Goal: Find specific page/section: Find specific page/section

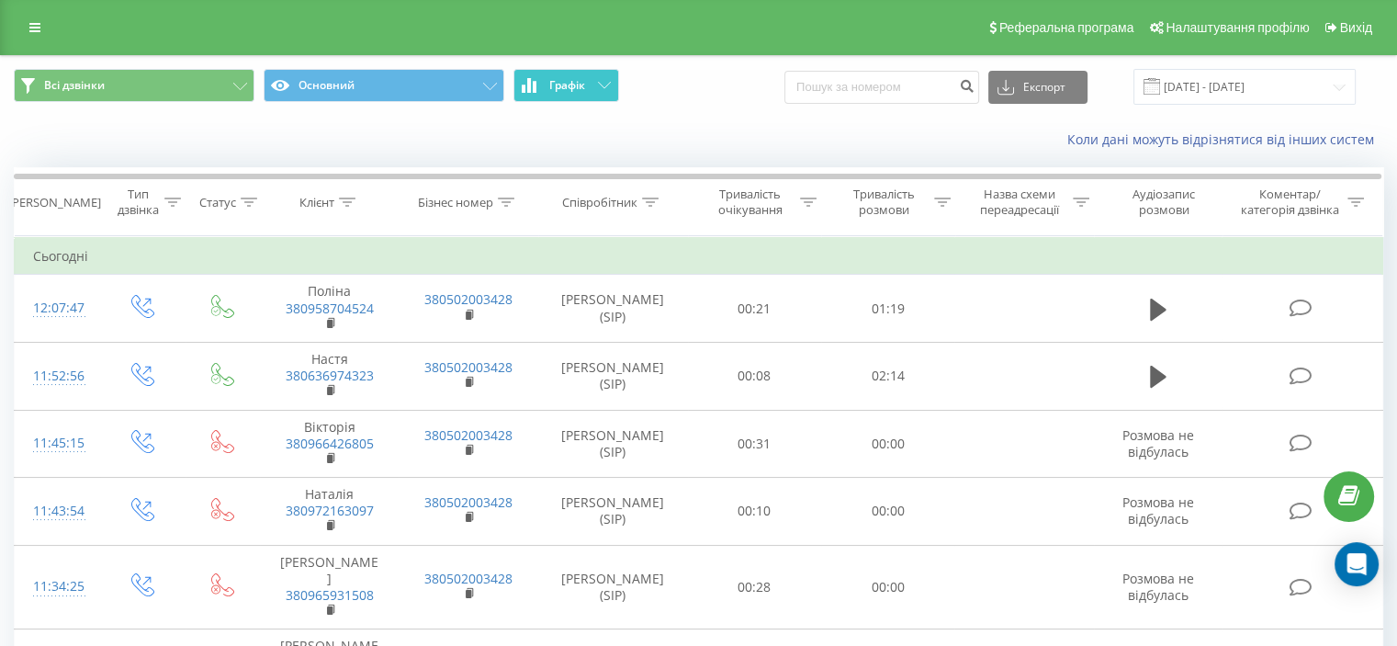
click at [601, 80] on button "Графік" at bounding box center [566, 85] width 106 height 33
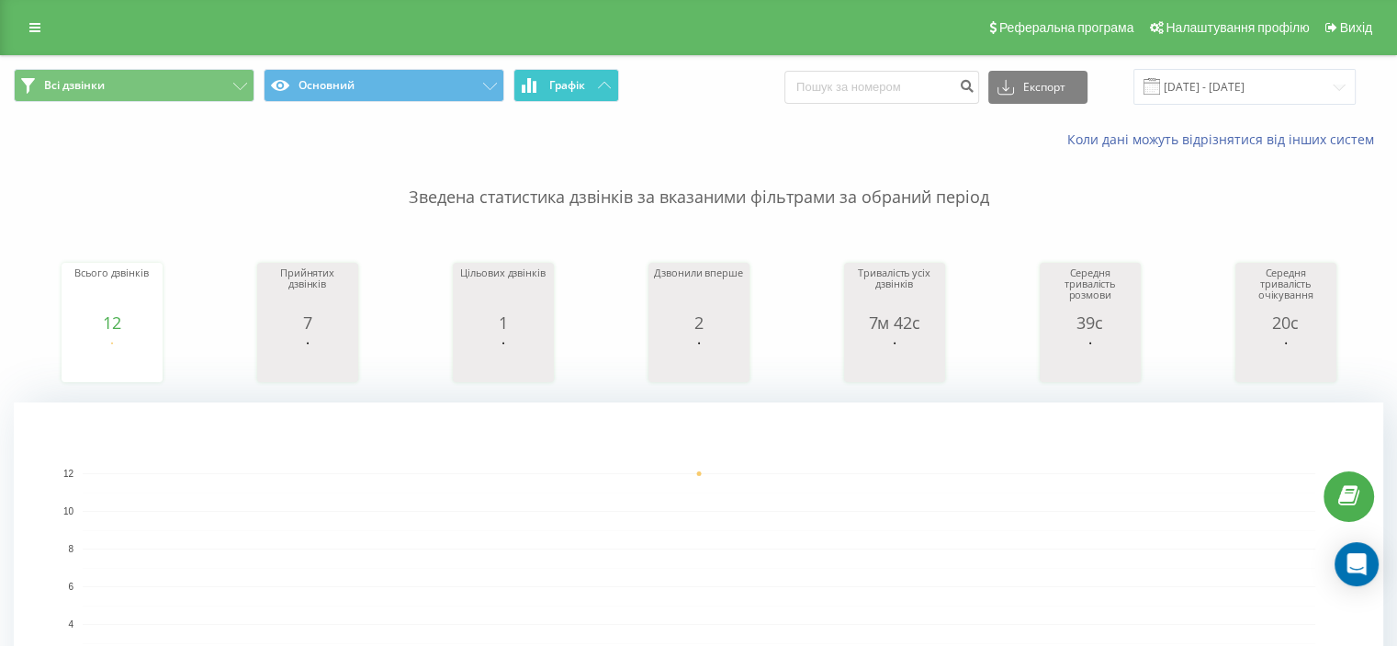
click at [601, 80] on button "Графік" at bounding box center [566, 85] width 106 height 33
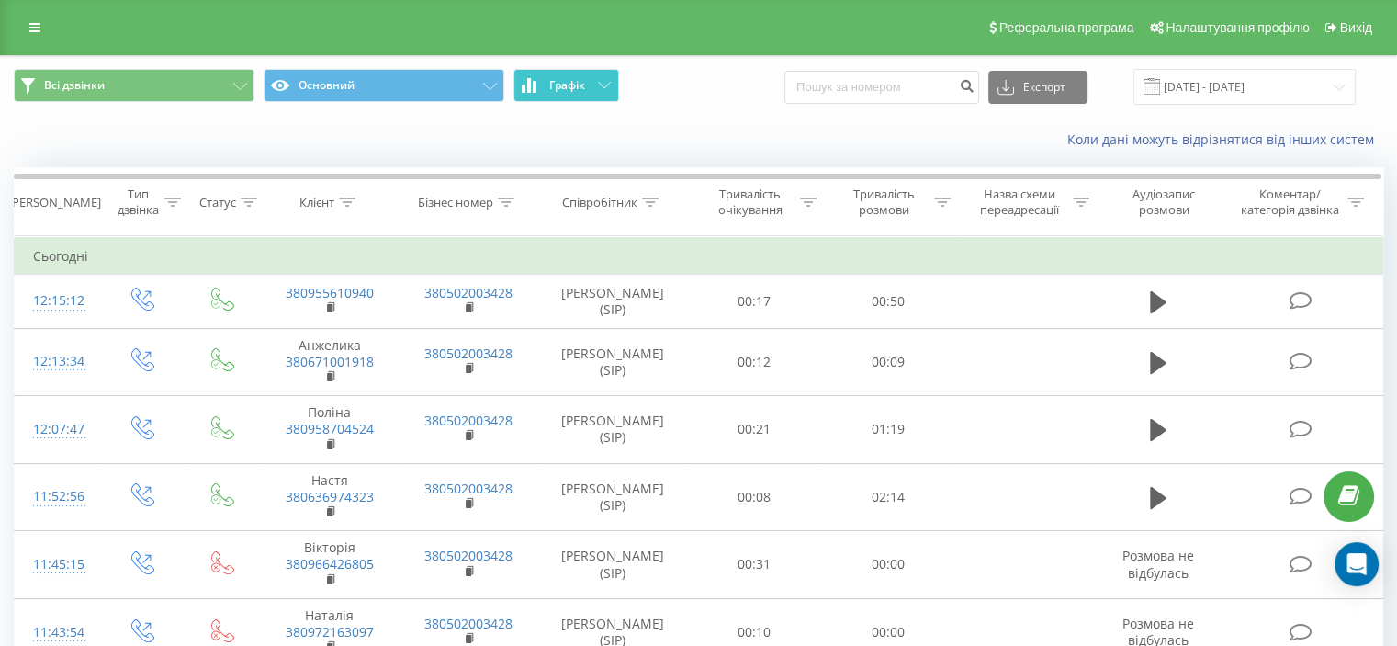
click at [610, 100] on button "Графік" at bounding box center [566, 85] width 106 height 33
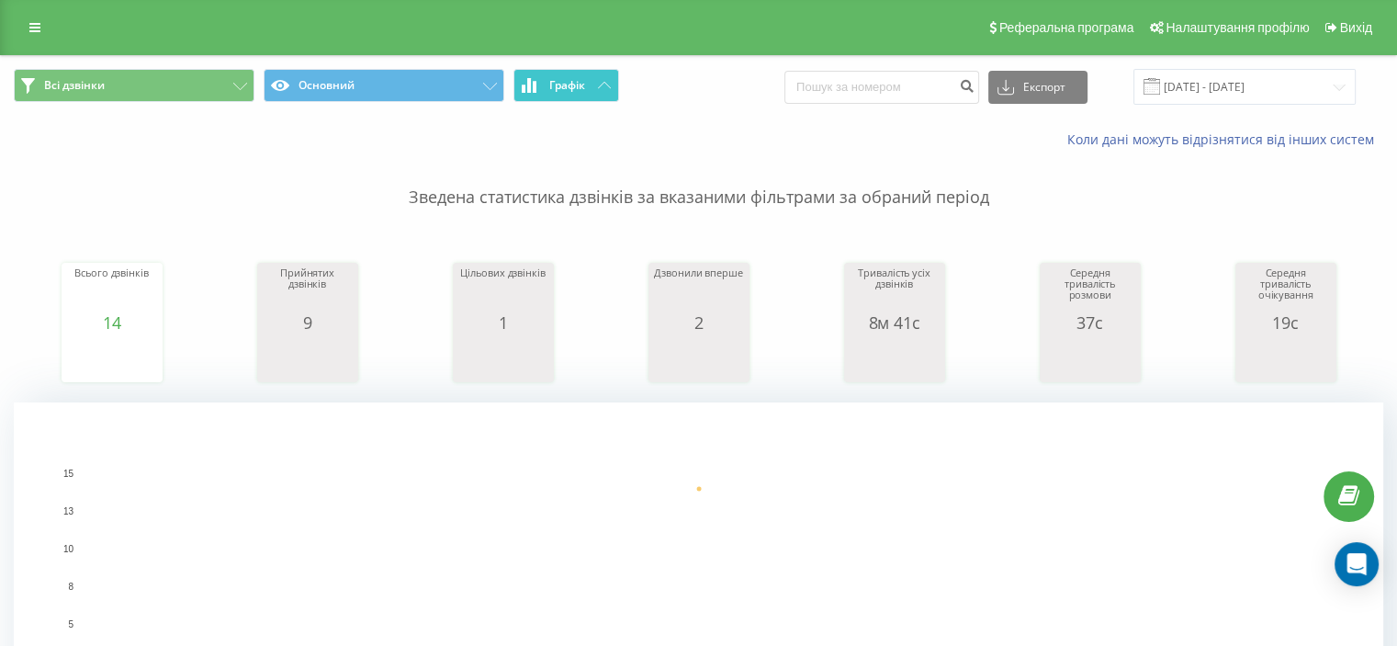
click at [601, 84] on icon at bounding box center [604, 85] width 13 height 6
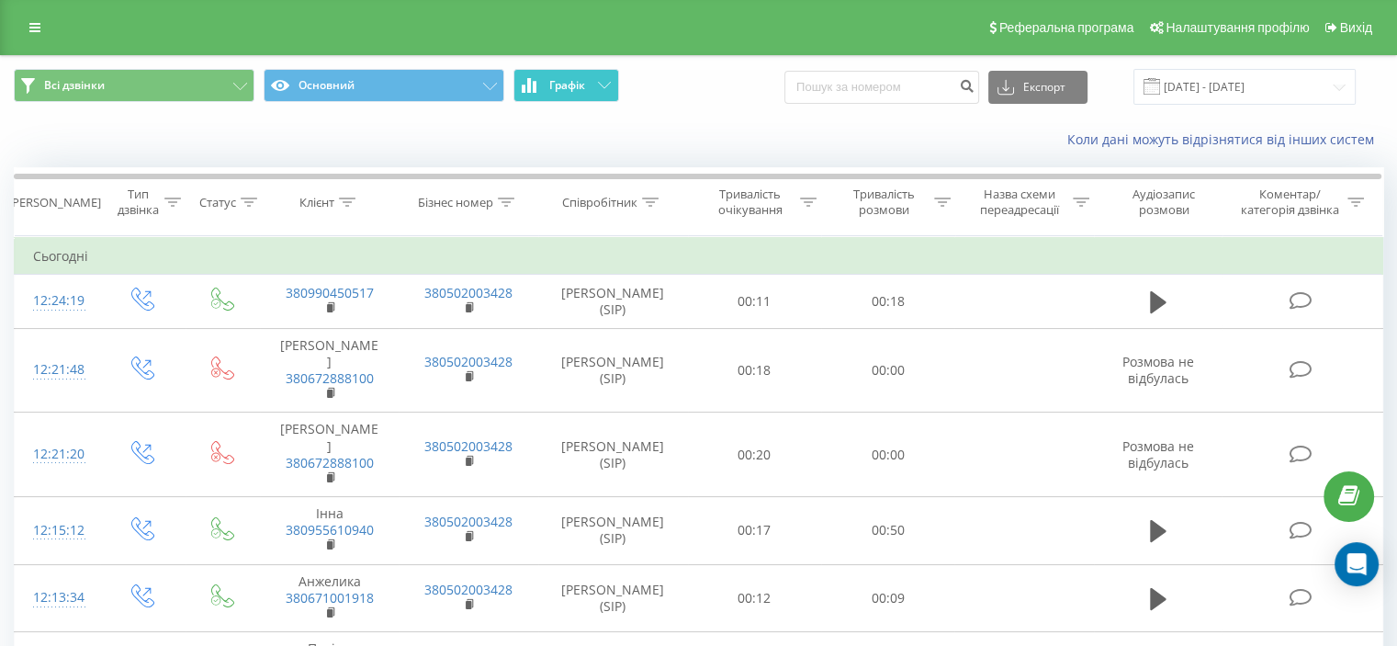
click at [610, 82] on icon at bounding box center [604, 85] width 13 height 6
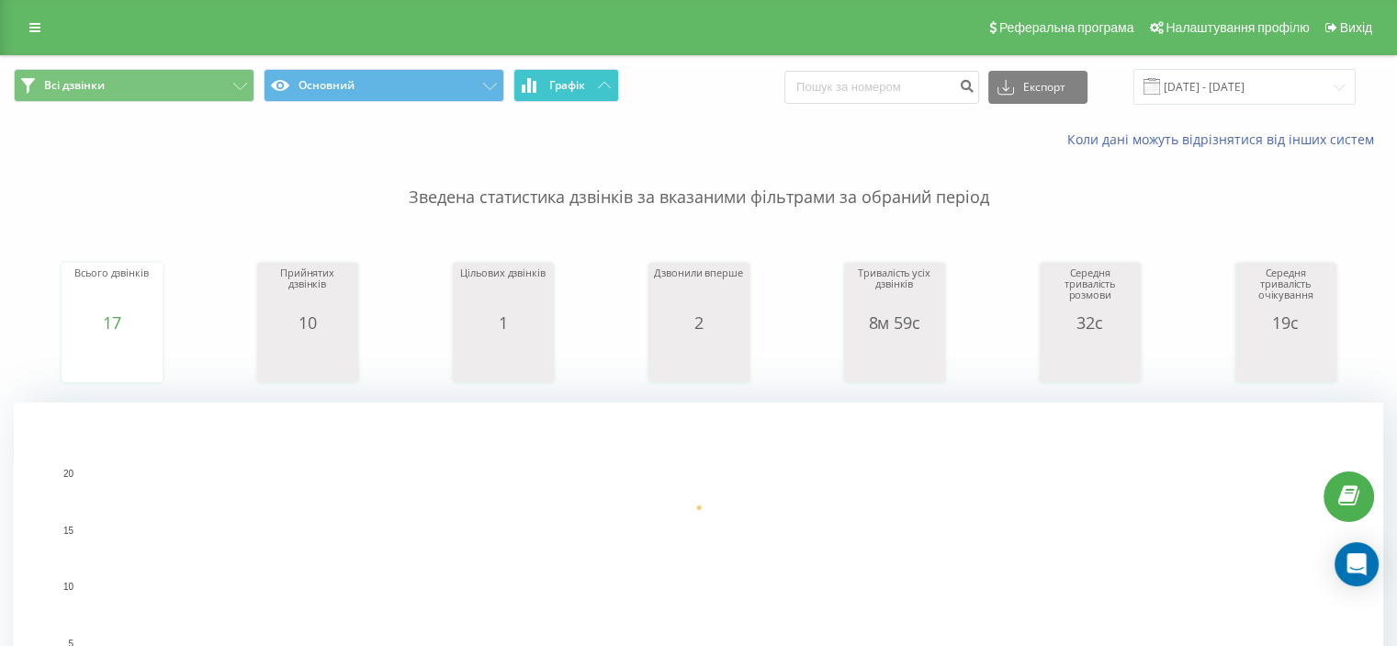
click at [610, 82] on icon at bounding box center [604, 85] width 13 height 6
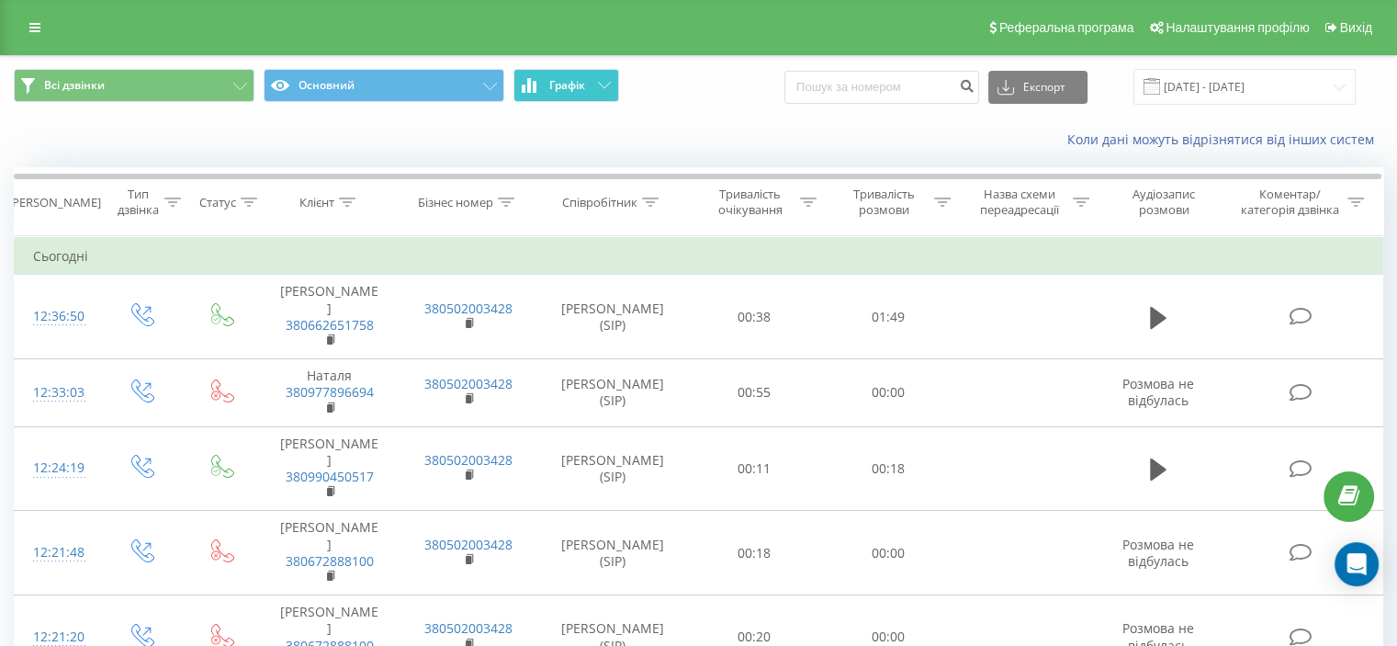
click at [600, 82] on icon at bounding box center [604, 85] width 13 height 6
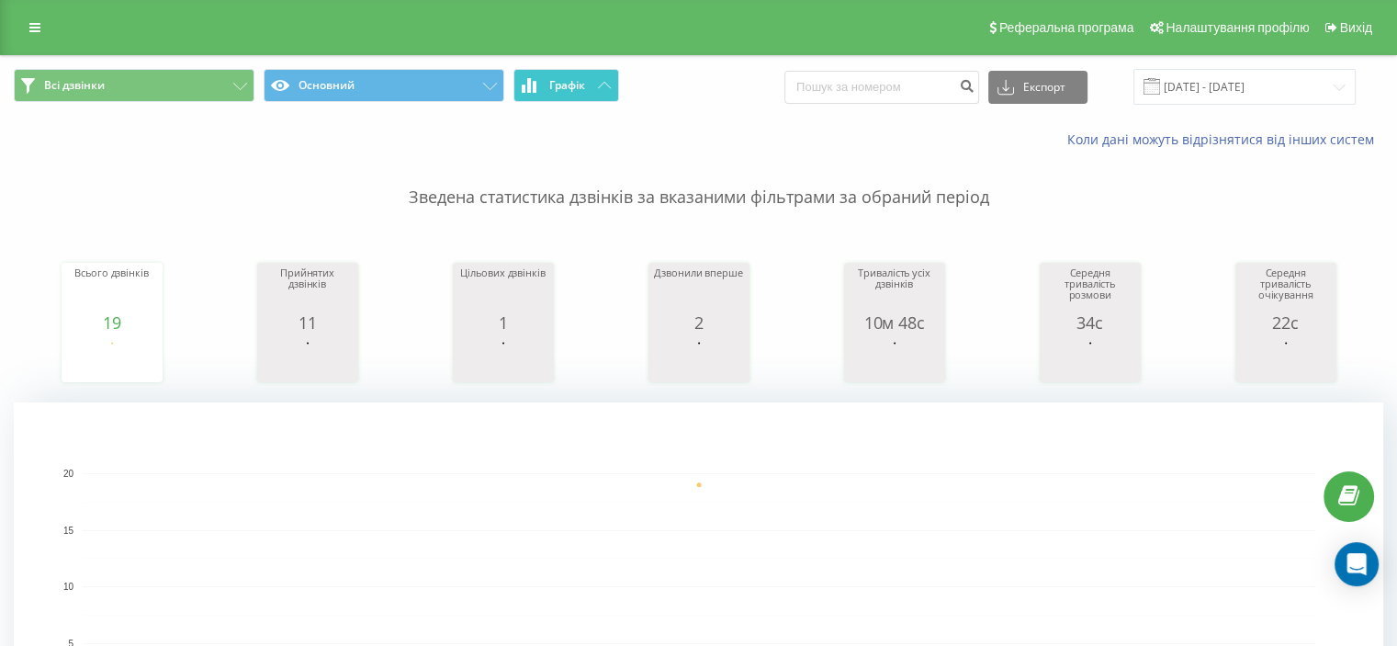
click at [600, 82] on icon at bounding box center [604, 85] width 13 height 6
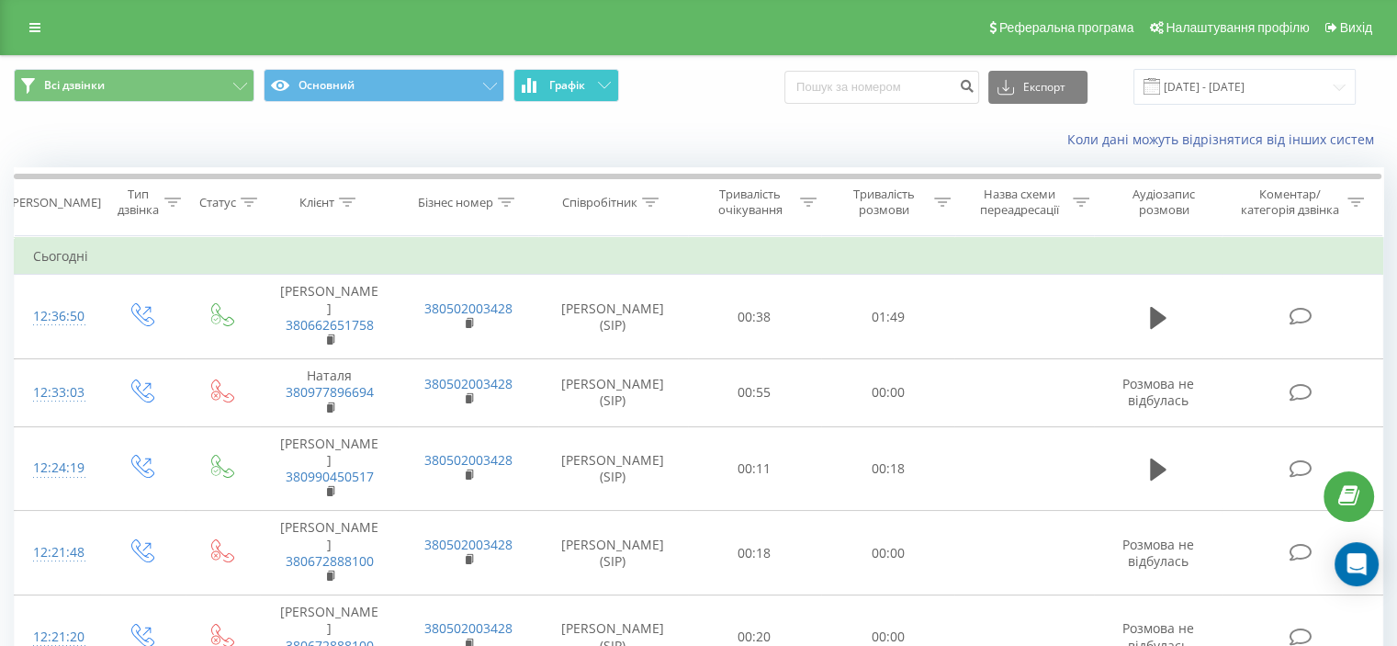
click at [606, 91] on button "Графік" at bounding box center [566, 85] width 106 height 33
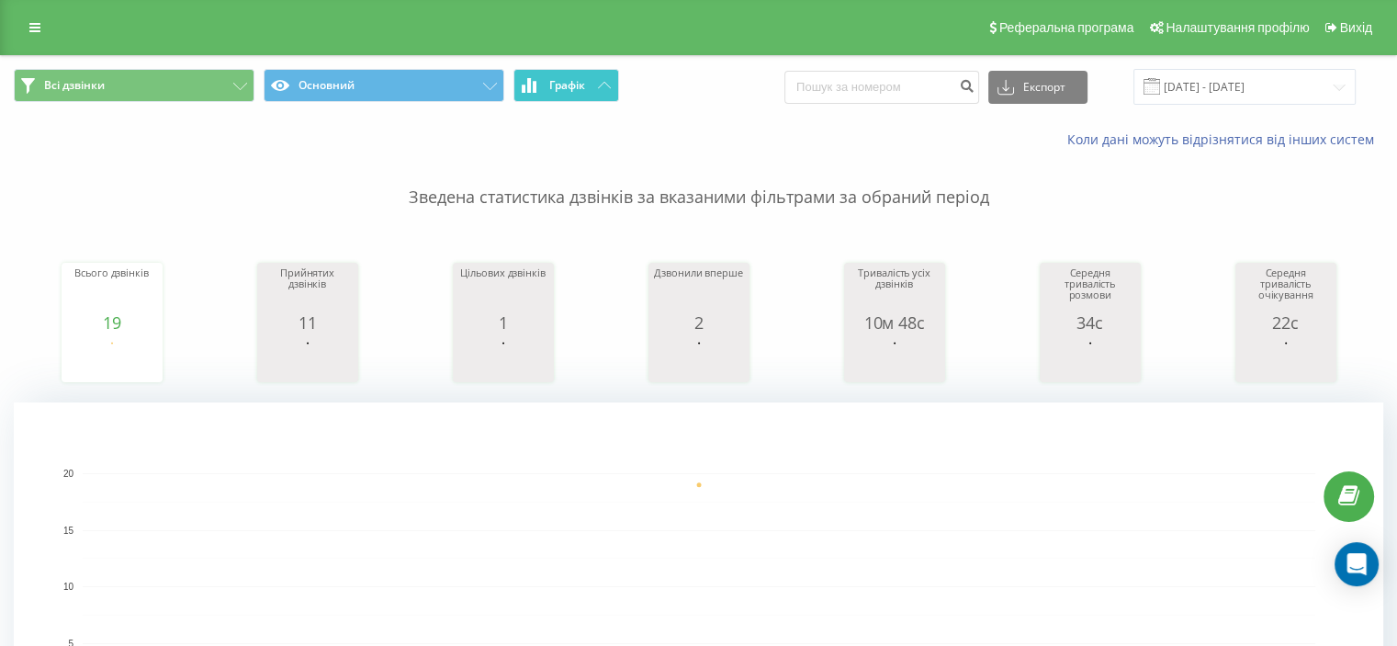
click at [606, 91] on button "Графік" at bounding box center [566, 85] width 106 height 33
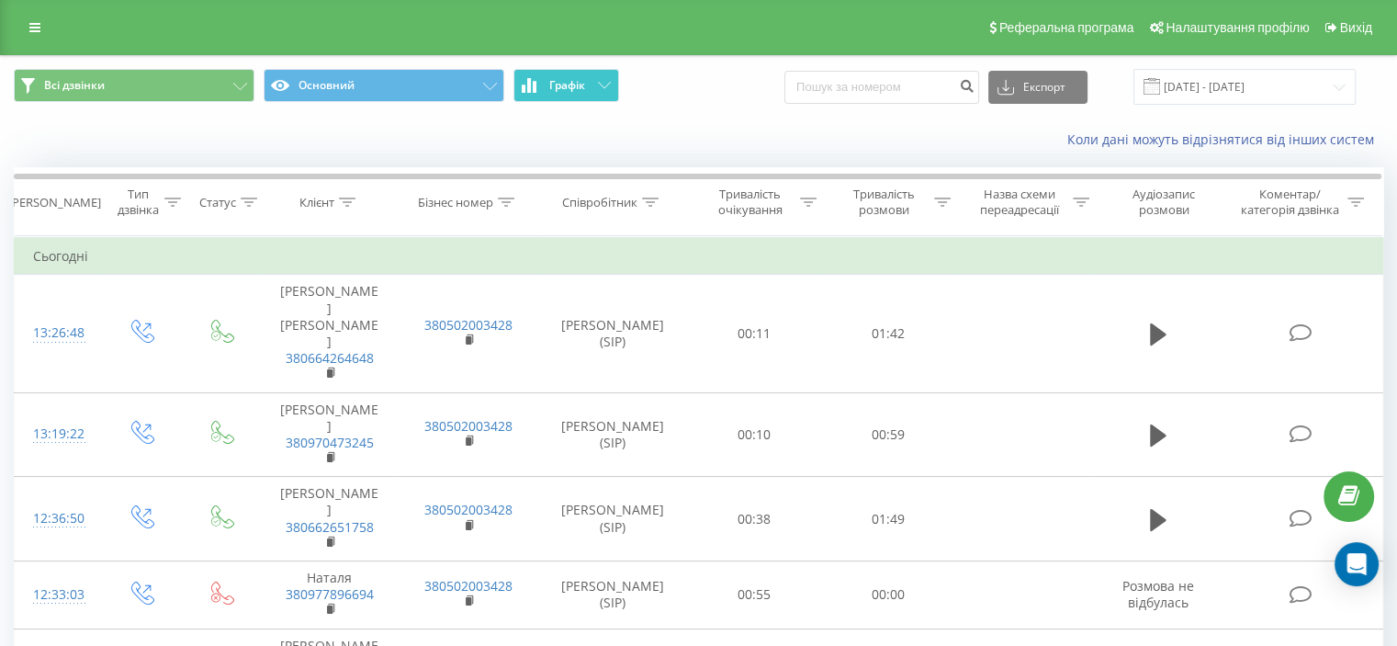
click at [602, 85] on icon at bounding box center [604, 85] width 13 height 6
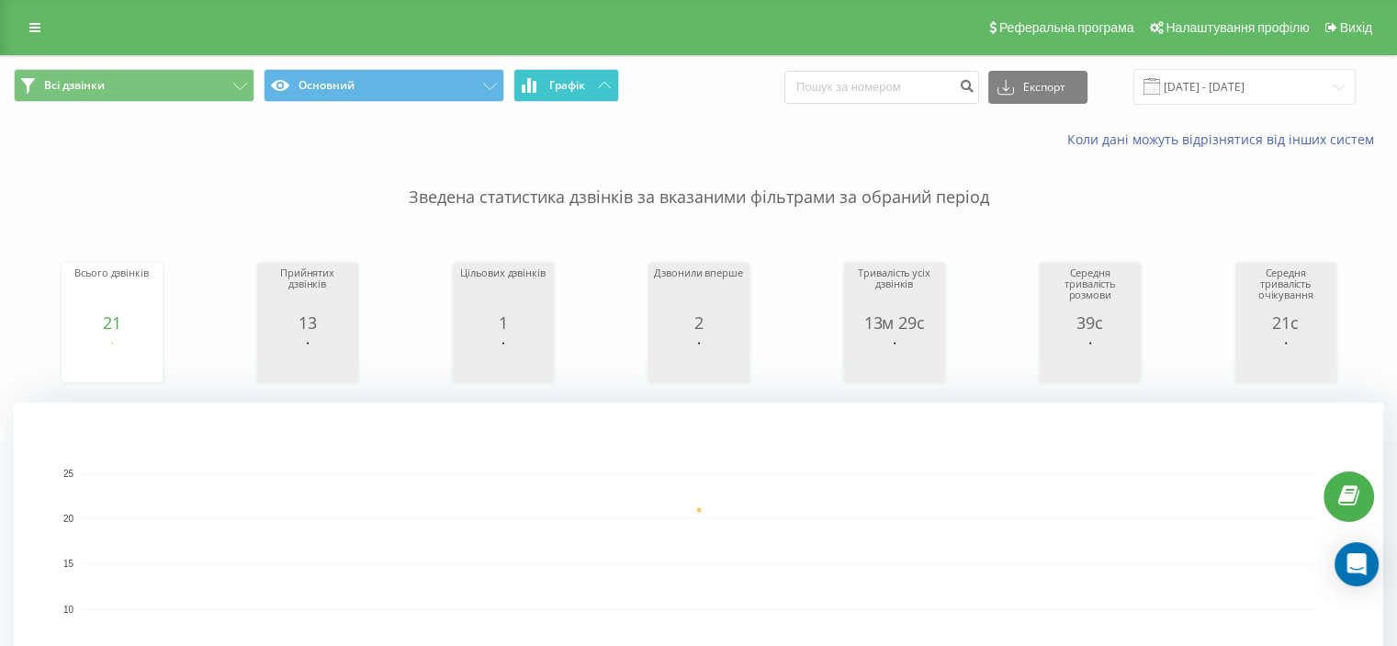
click at [602, 85] on icon at bounding box center [604, 85] width 13 height 6
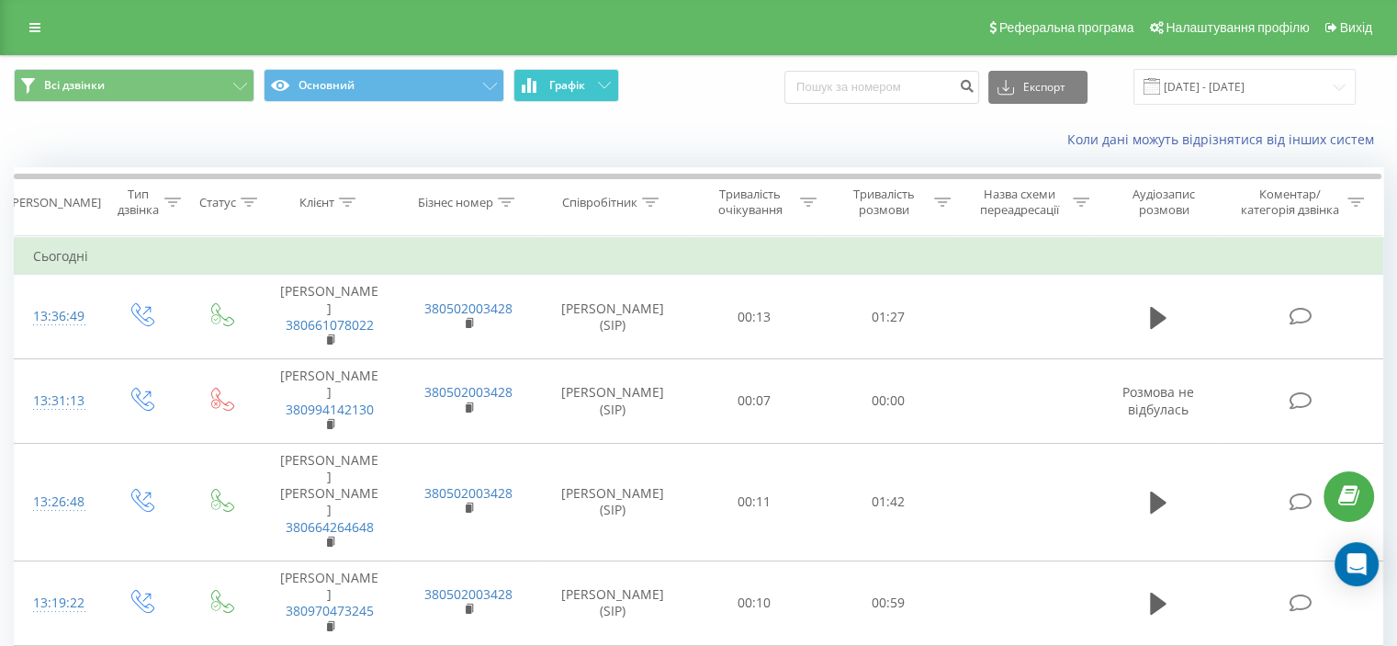
click at [592, 84] on button "Графік" at bounding box center [566, 85] width 106 height 33
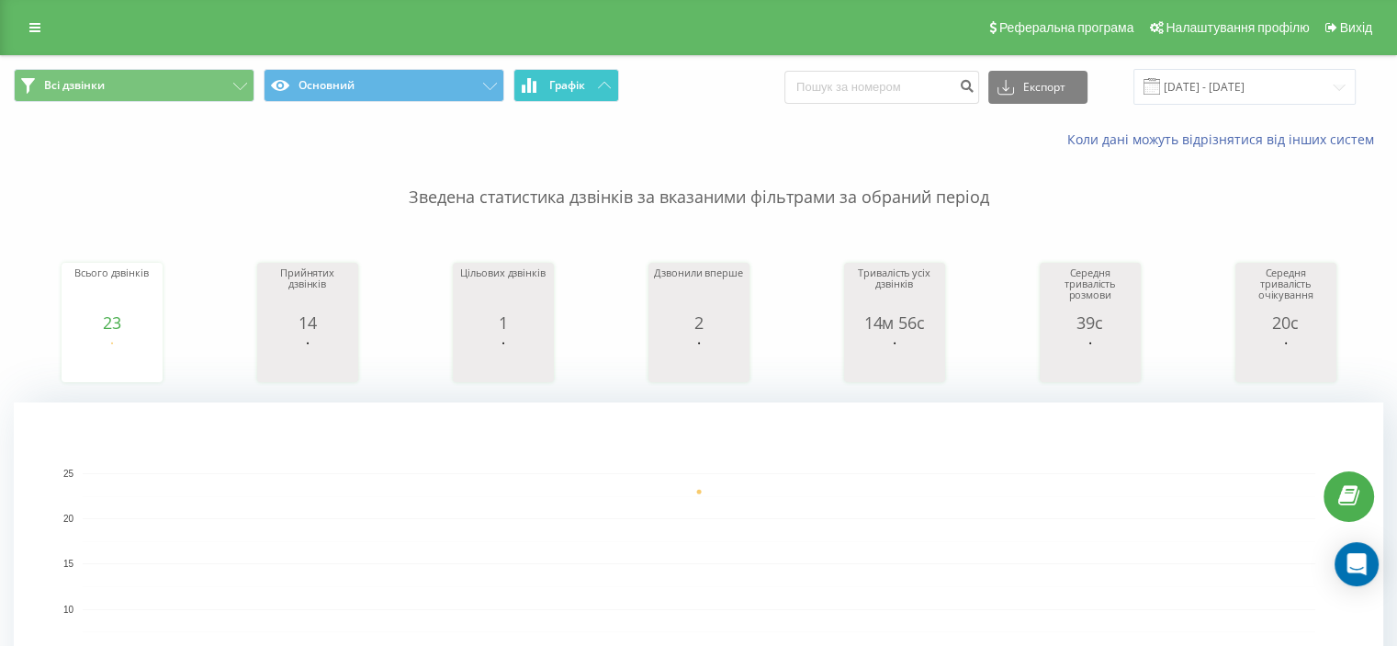
click at [595, 88] on button "Графік" at bounding box center [566, 85] width 106 height 33
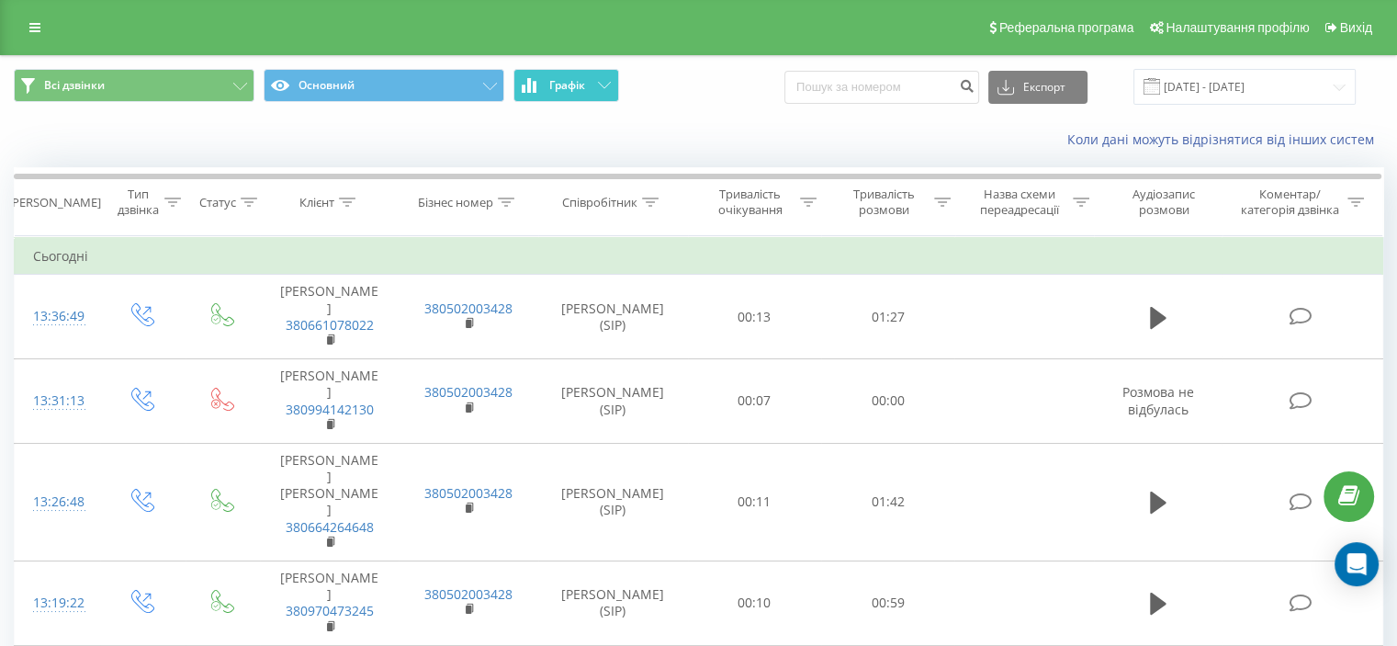
click at [609, 79] on button "Графік" at bounding box center [566, 85] width 106 height 33
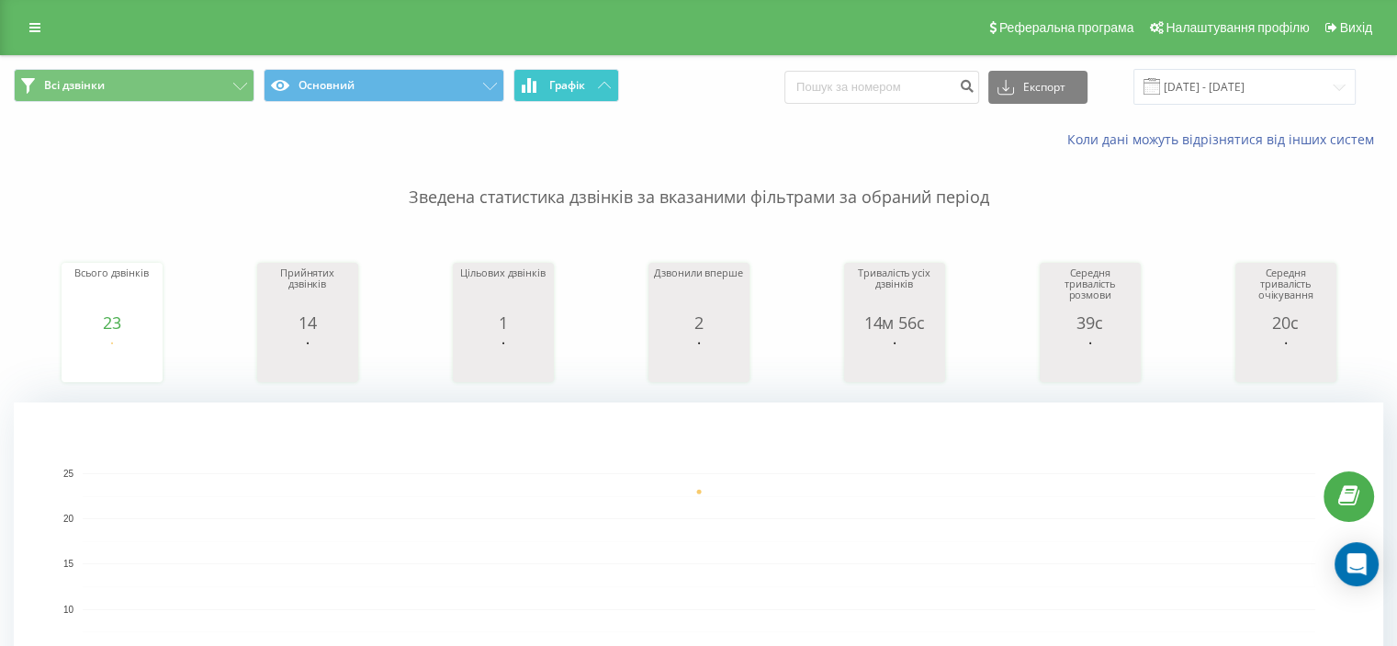
click at [609, 79] on button "Графік" at bounding box center [566, 85] width 106 height 33
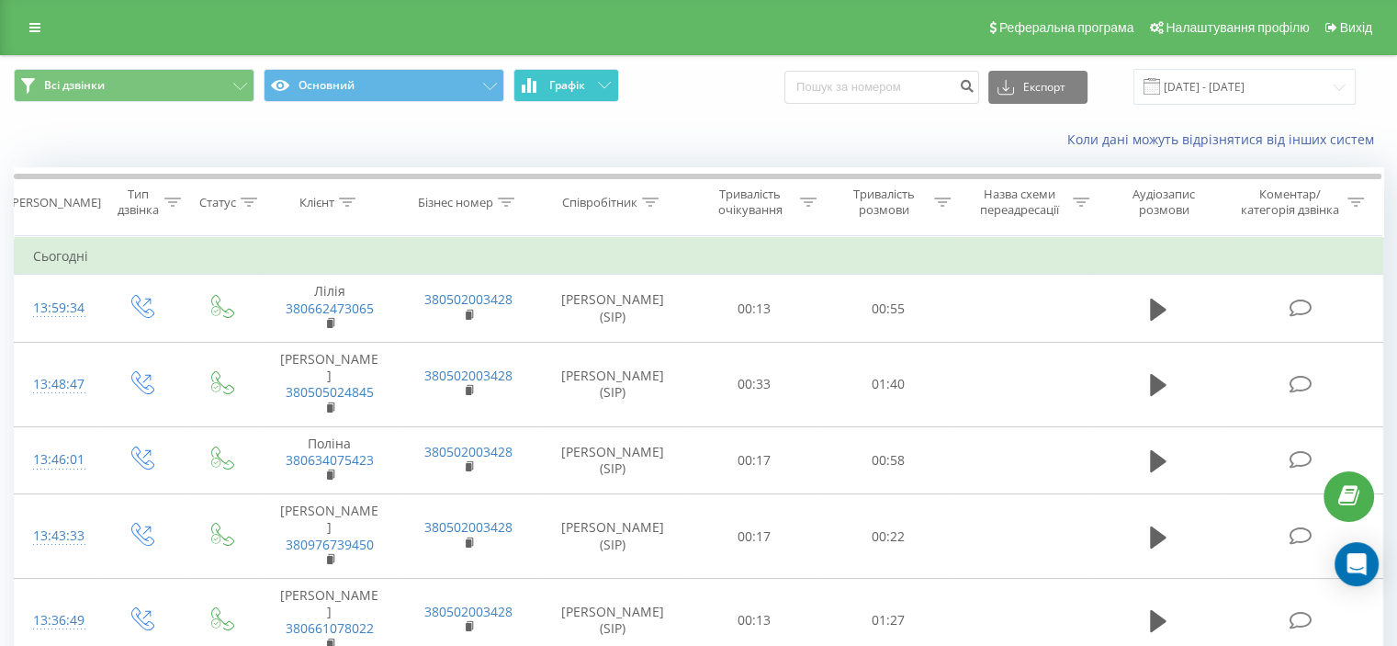
click at [602, 84] on icon at bounding box center [604, 85] width 13 height 6
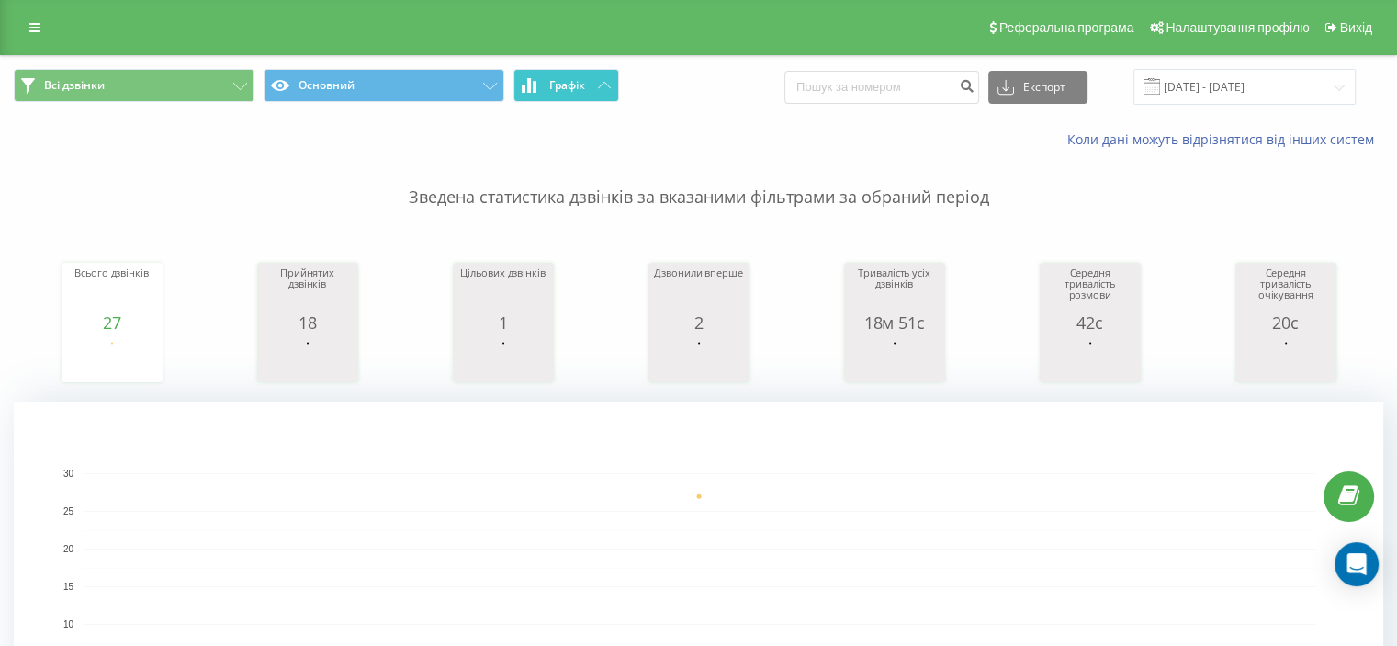
click at [602, 84] on icon at bounding box center [604, 85] width 13 height 6
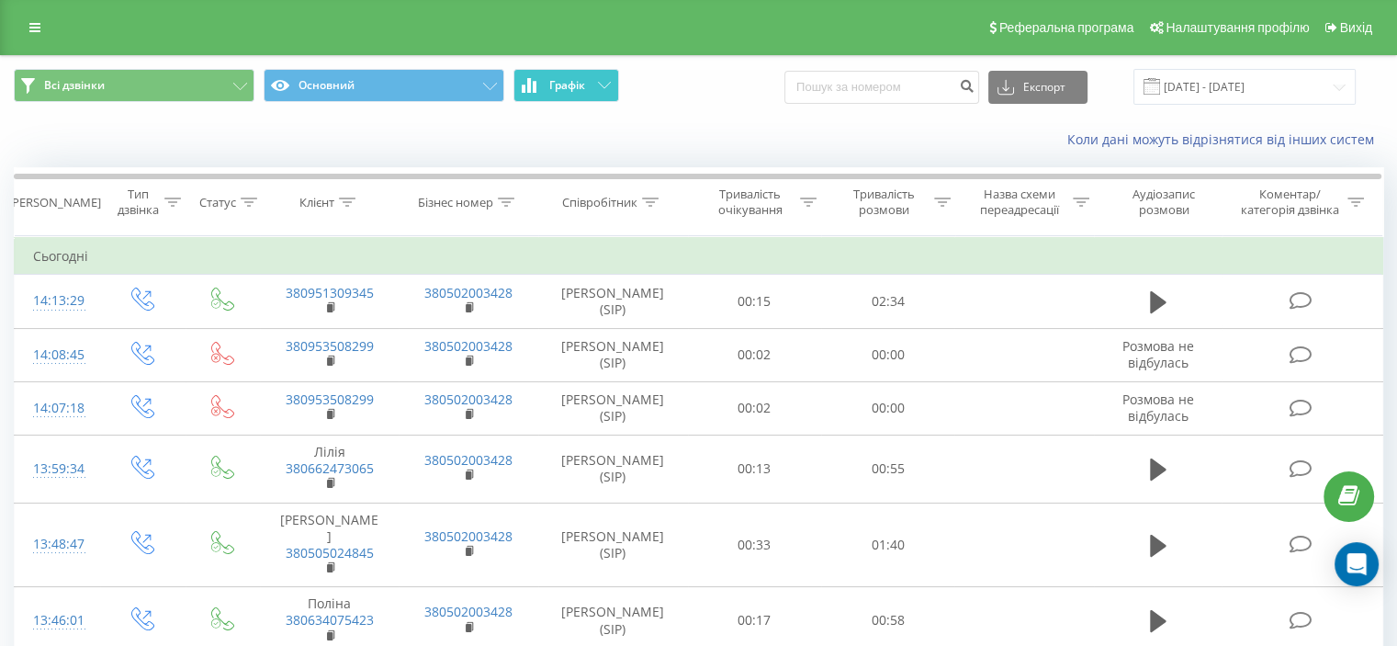
click at [598, 80] on button "Графік" at bounding box center [566, 85] width 106 height 33
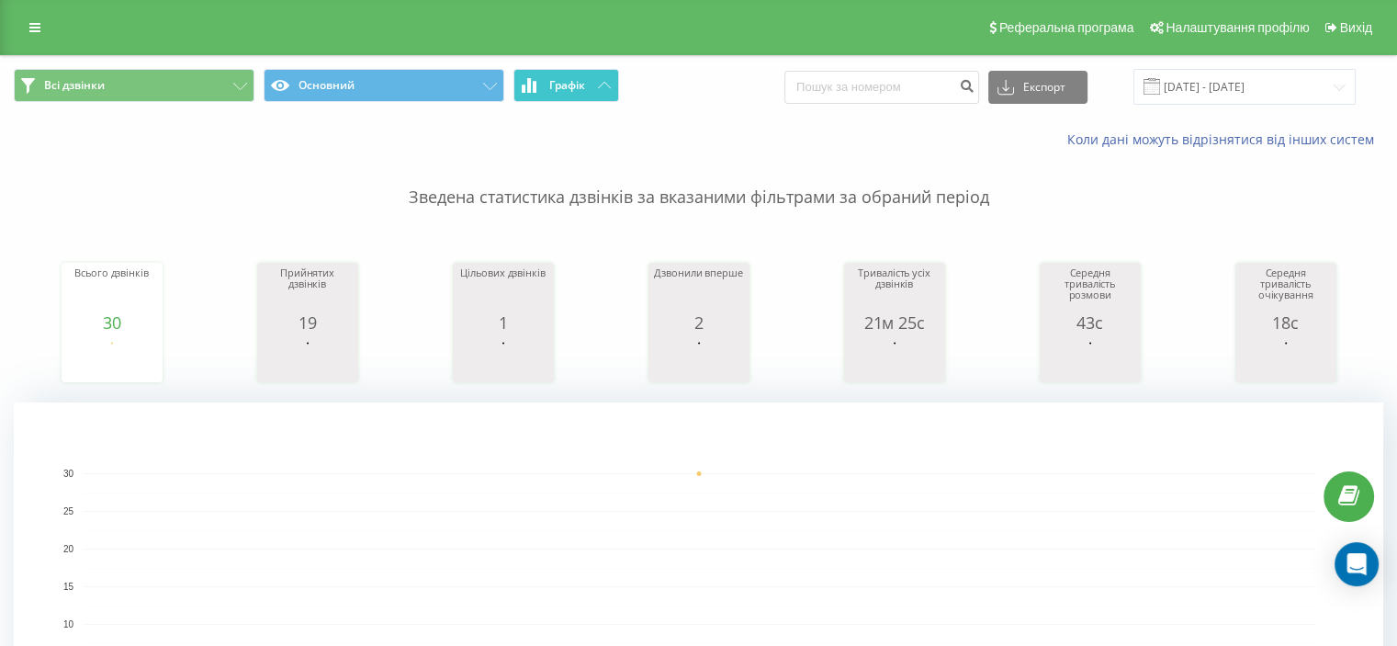
click at [598, 80] on button "Графік" at bounding box center [566, 85] width 106 height 33
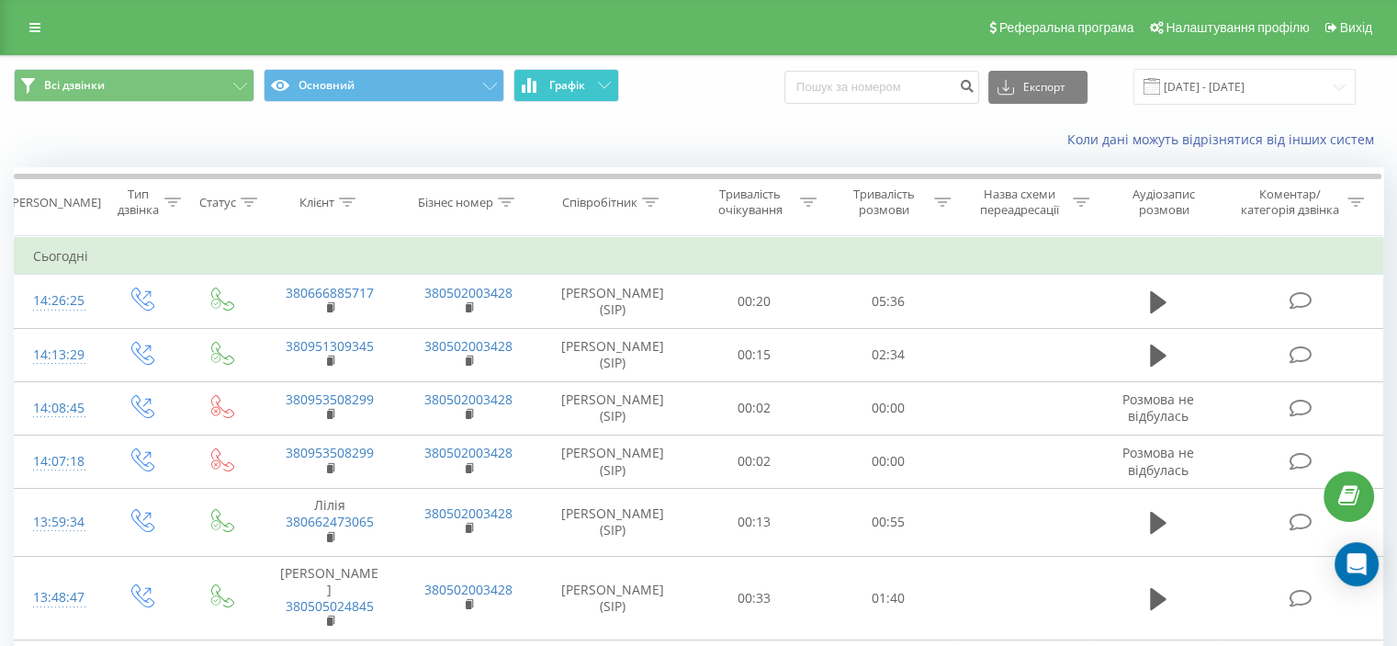
click at [606, 87] on icon at bounding box center [604, 85] width 13 height 6
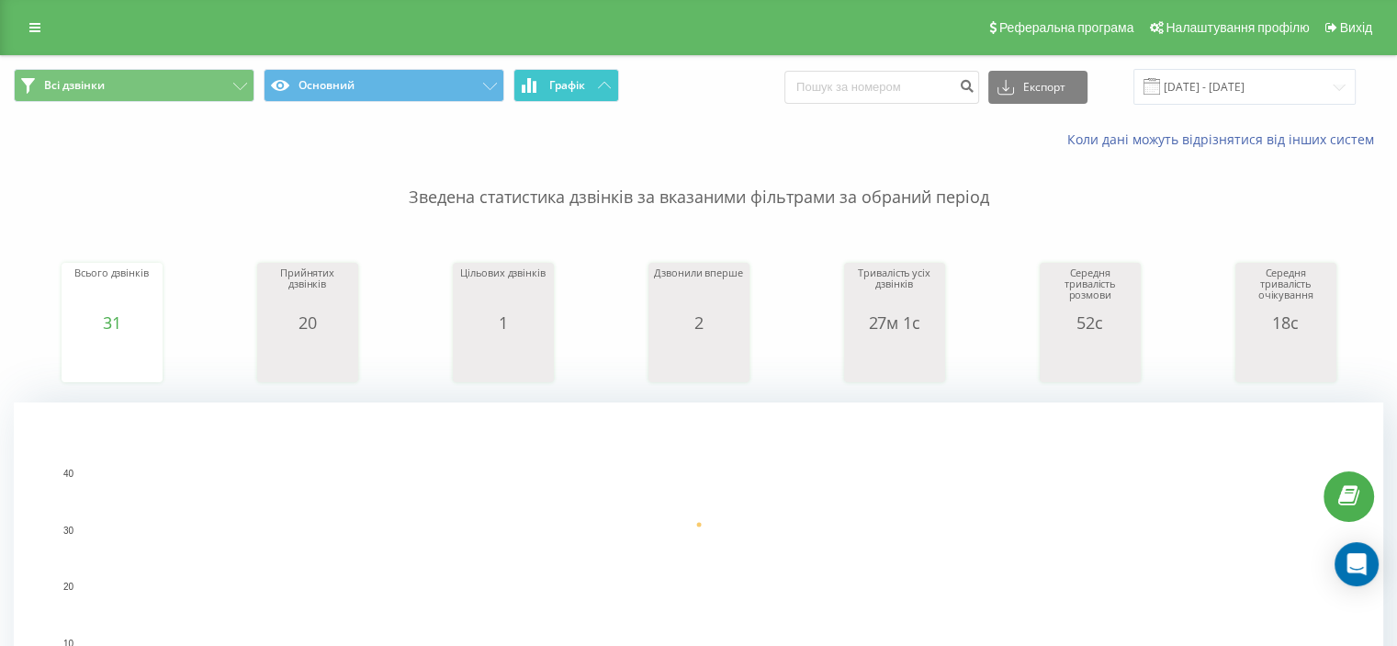
click at [606, 87] on icon at bounding box center [604, 85] width 13 height 6
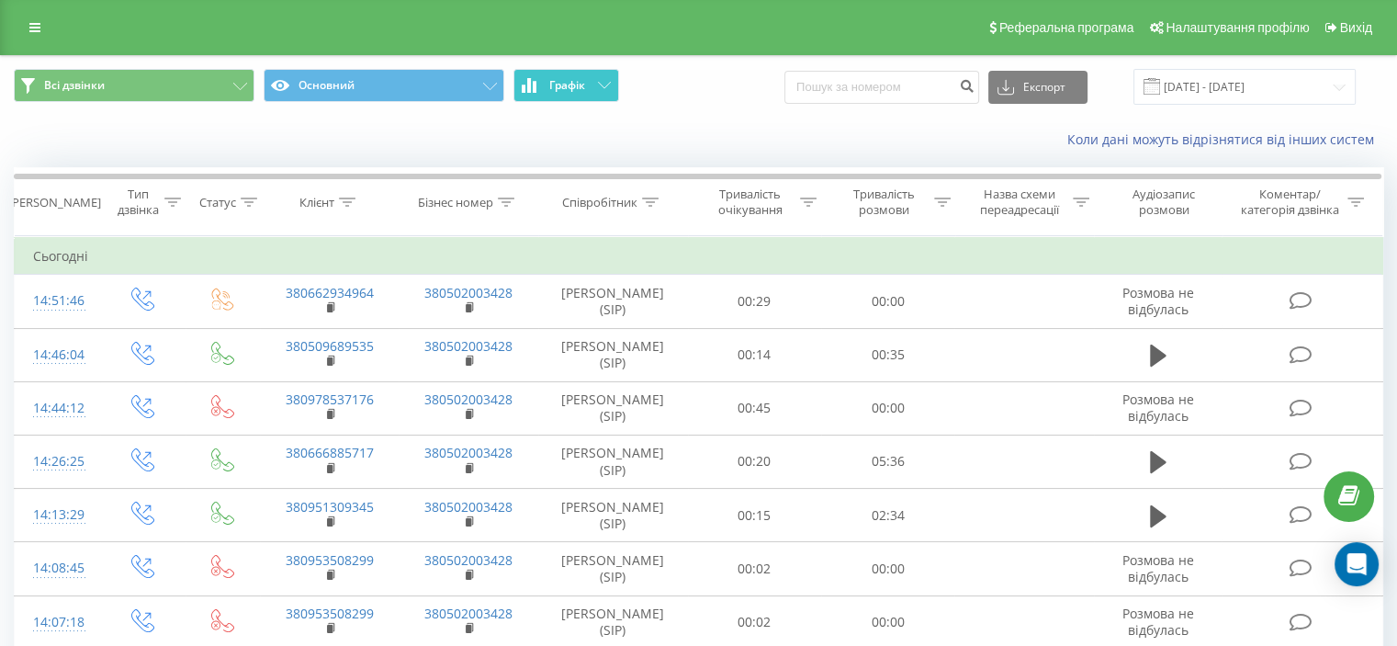
click at [580, 86] on span "Графік" at bounding box center [567, 85] width 36 height 13
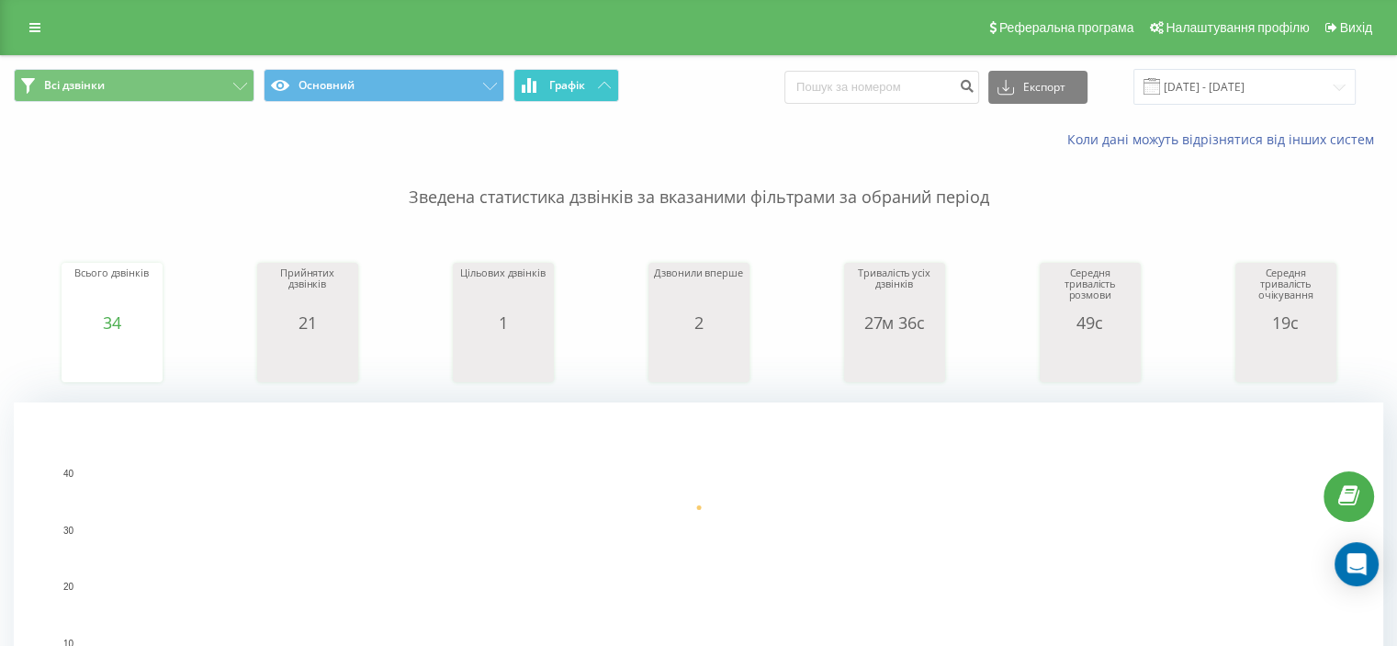
click at [580, 86] on span "Графік" at bounding box center [567, 85] width 36 height 13
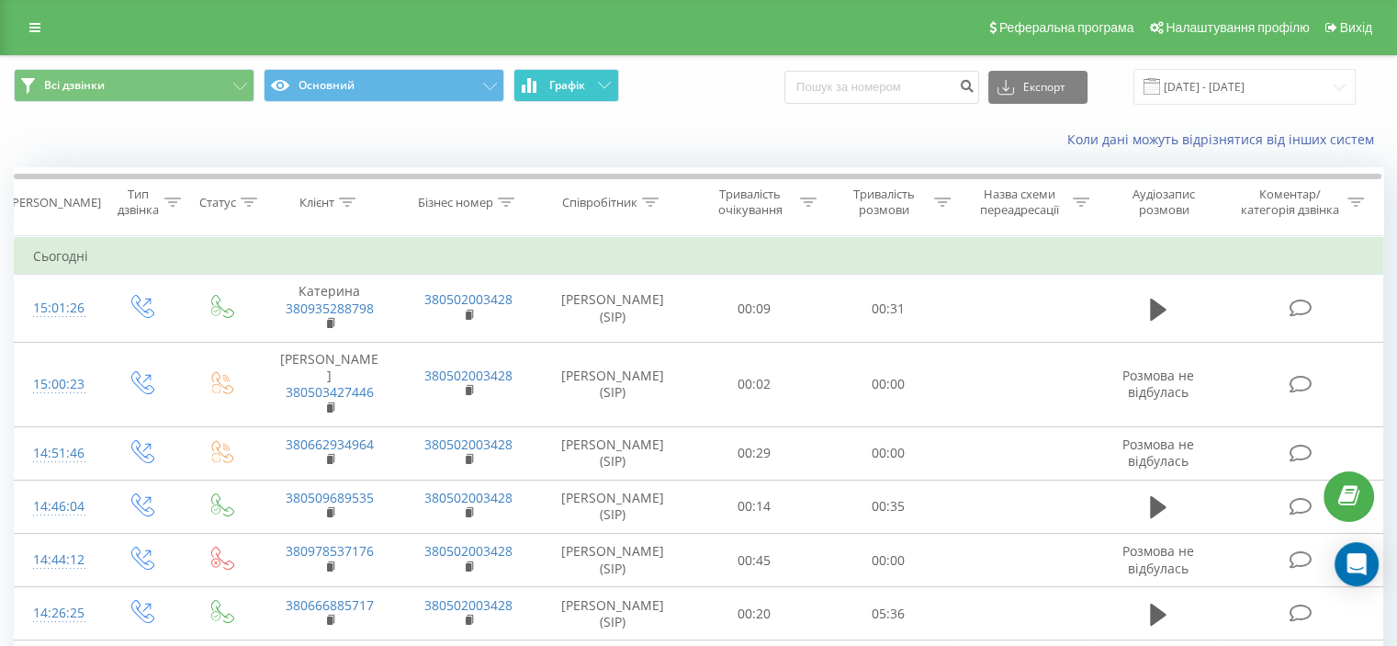
click at [604, 82] on icon at bounding box center [604, 85] width 13 height 6
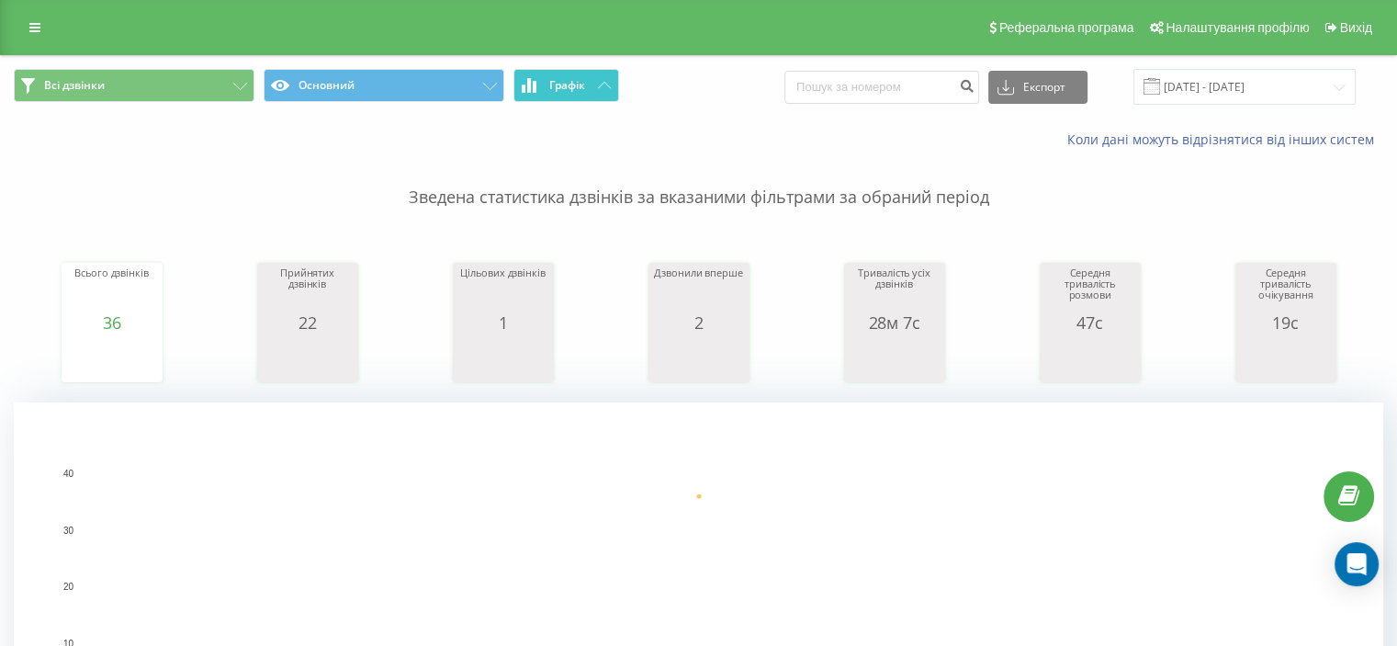
click at [602, 76] on button "Графік" at bounding box center [566, 85] width 106 height 33
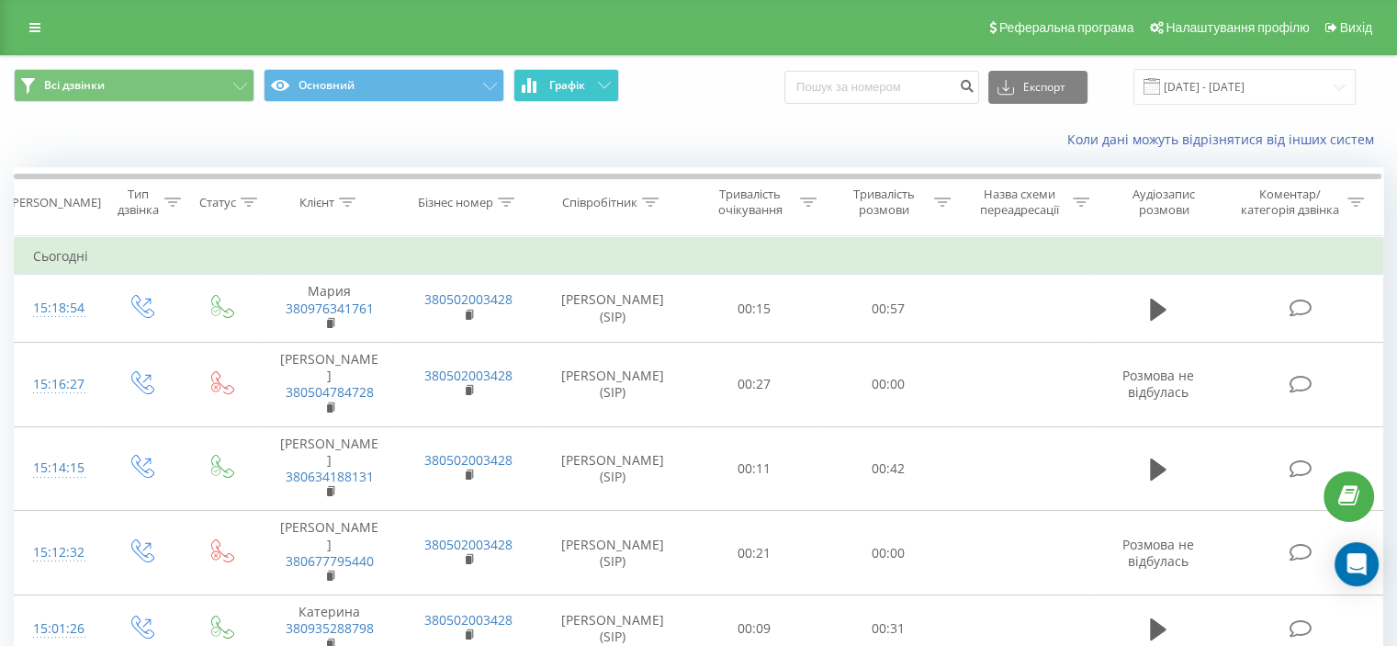
click at [609, 86] on icon at bounding box center [604, 85] width 13 height 6
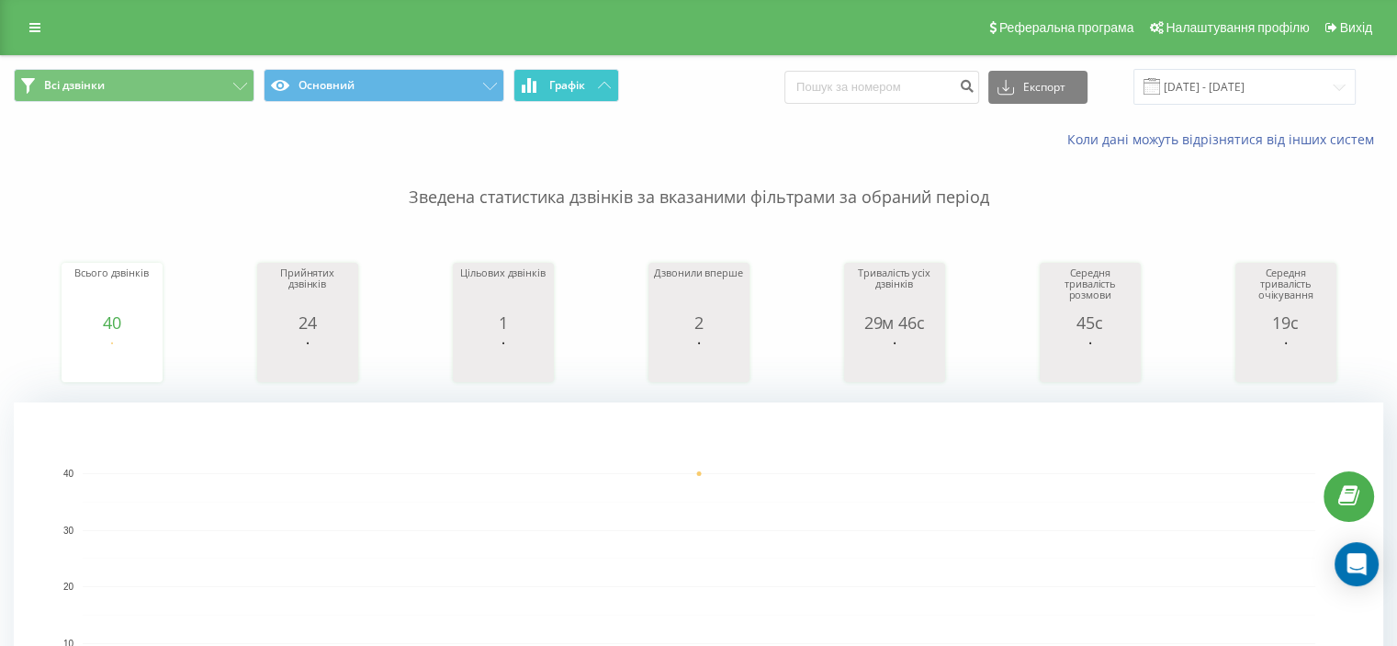
click at [609, 86] on icon at bounding box center [604, 85] width 13 height 6
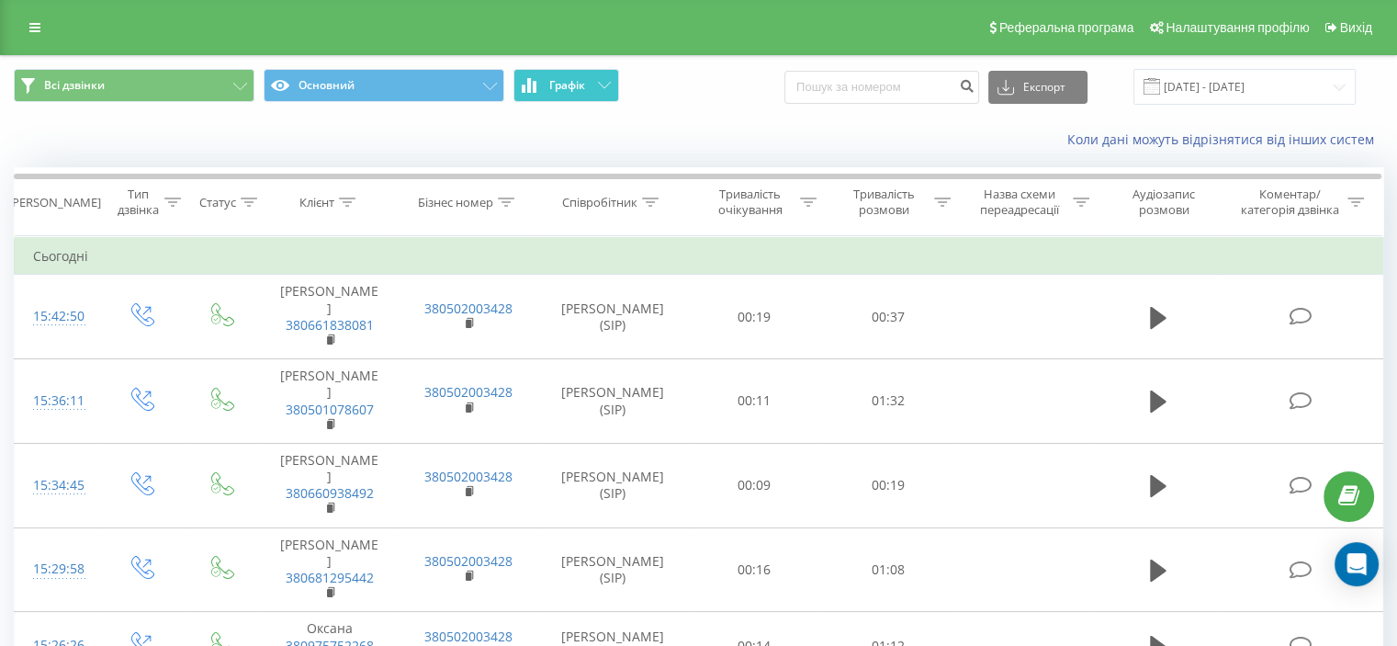
click at [612, 90] on button "Графік" at bounding box center [566, 85] width 106 height 33
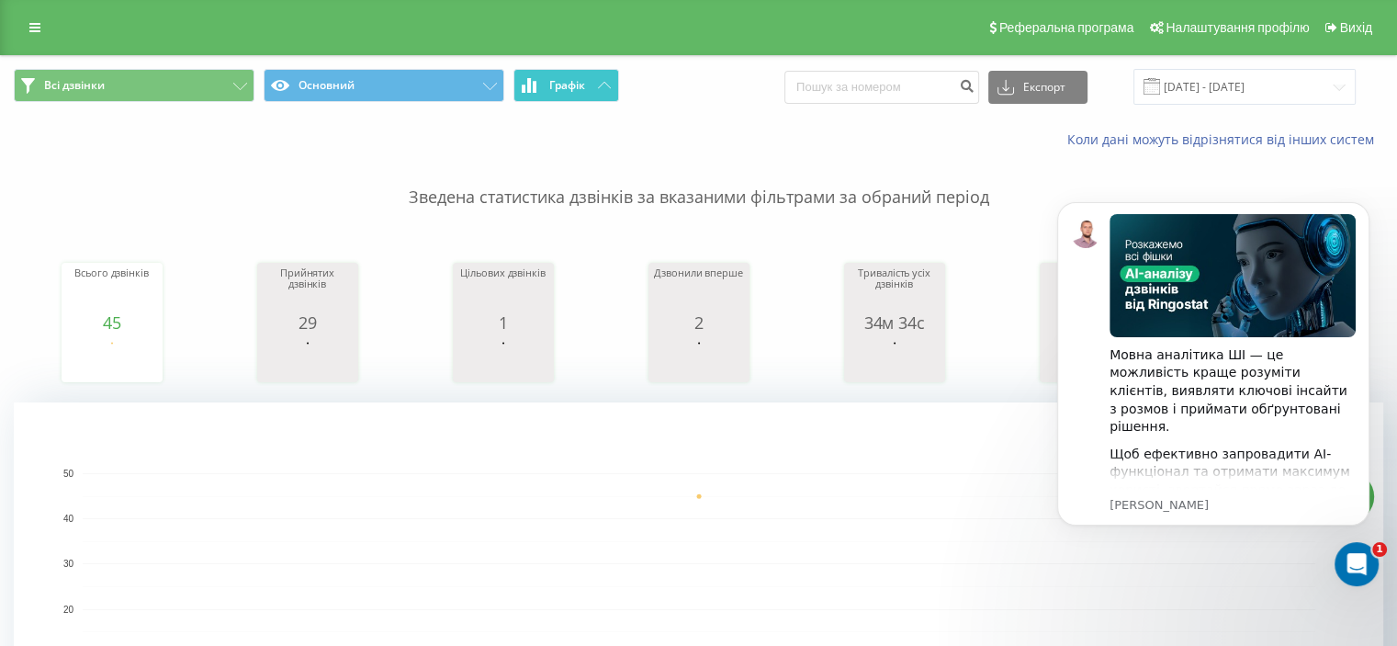
click at [611, 89] on button "Графік" at bounding box center [566, 85] width 106 height 33
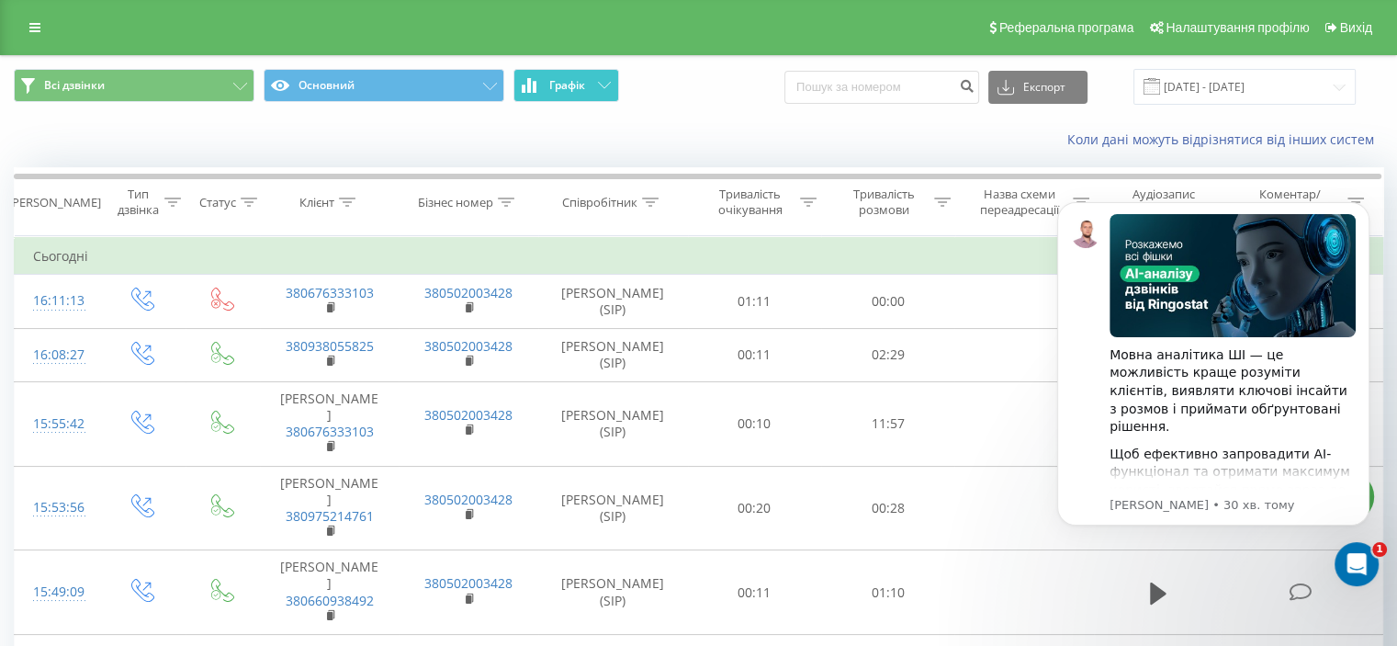
click at [610, 83] on icon at bounding box center [604, 85] width 13 height 6
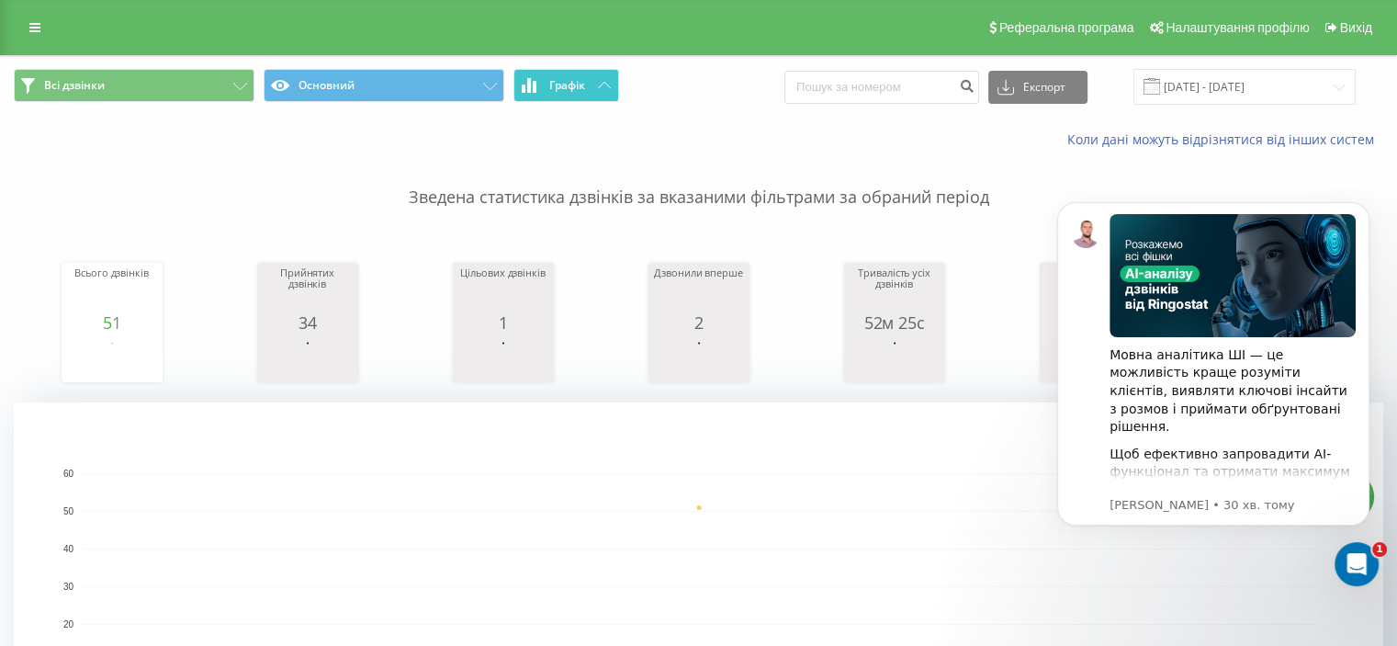
click at [610, 83] on icon at bounding box center [604, 85] width 13 height 6
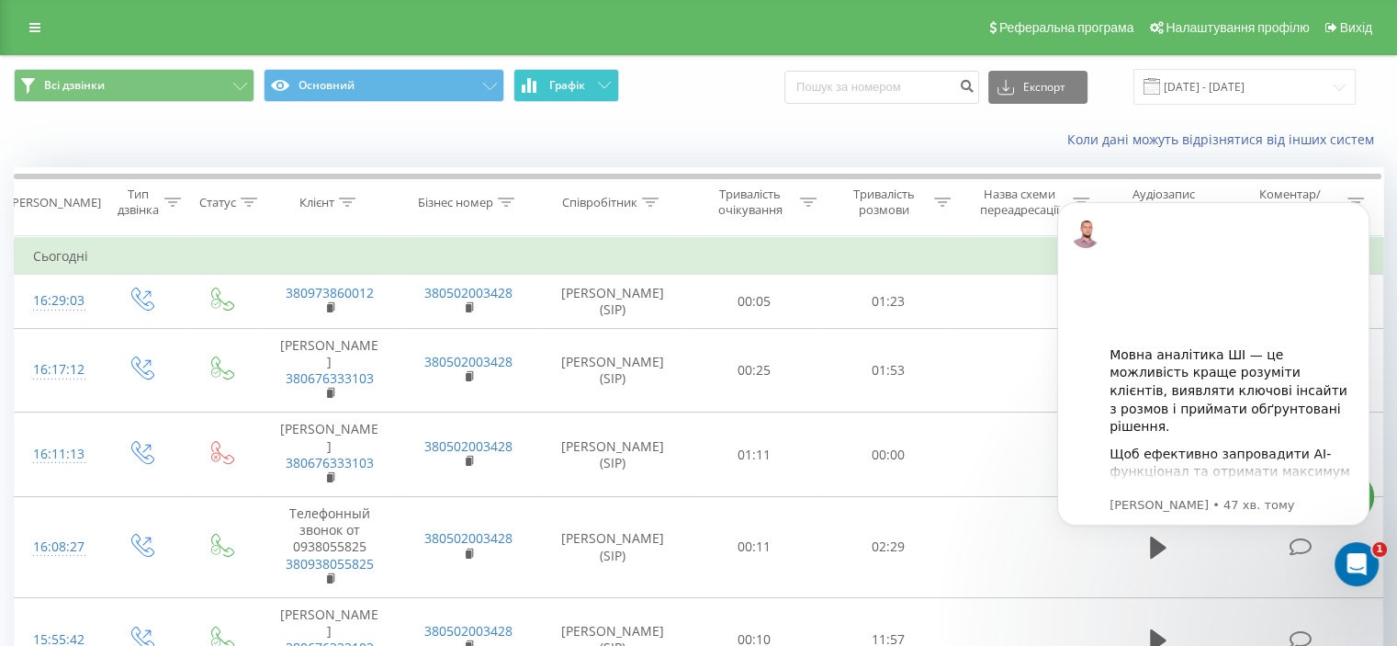
click at [605, 82] on icon at bounding box center [604, 85] width 13 height 6
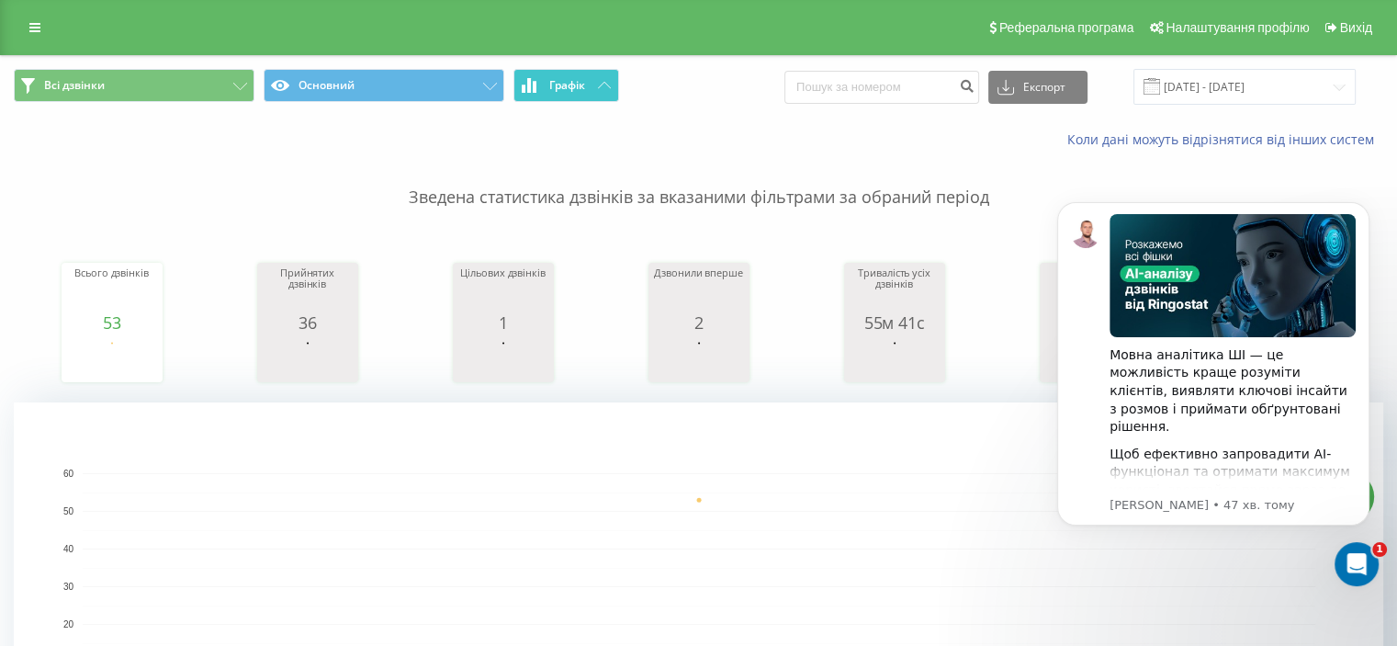
click at [605, 82] on icon at bounding box center [604, 85] width 13 height 6
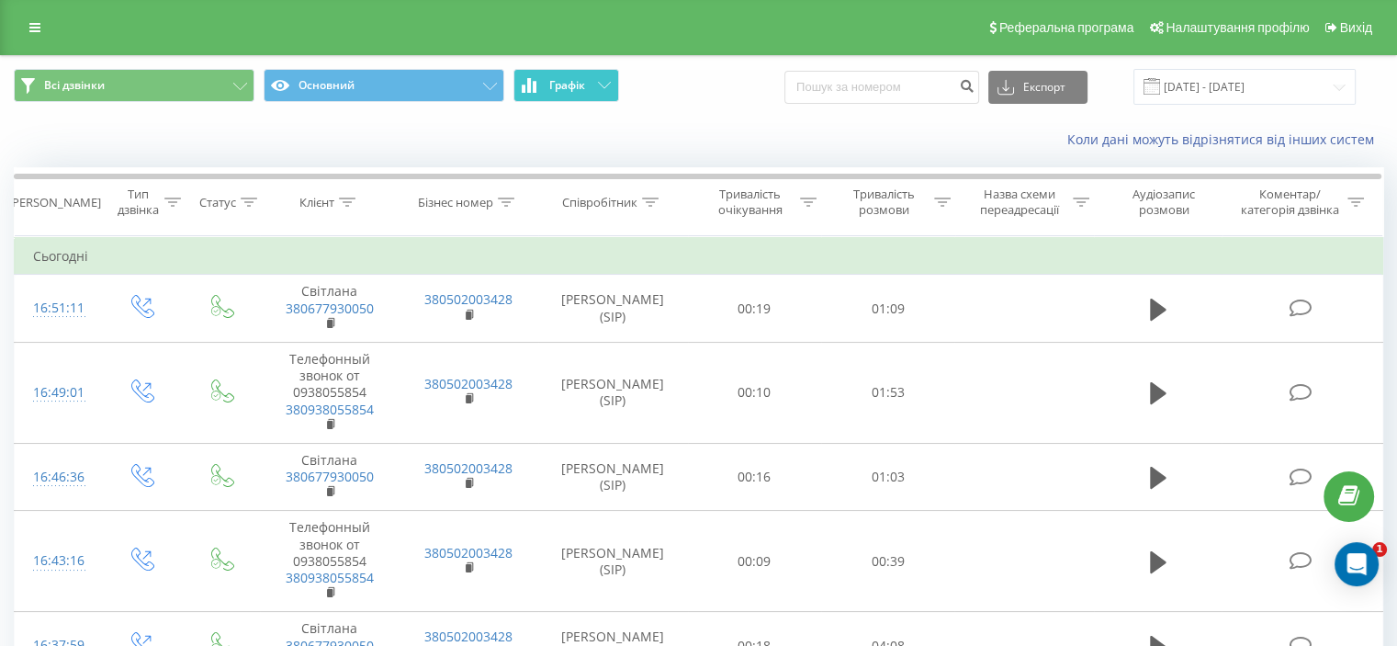
click at [587, 77] on button "Графік" at bounding box center [566, 85] width 106 height 33
